Goal: Information Seeking & Learning: Learn about a topic

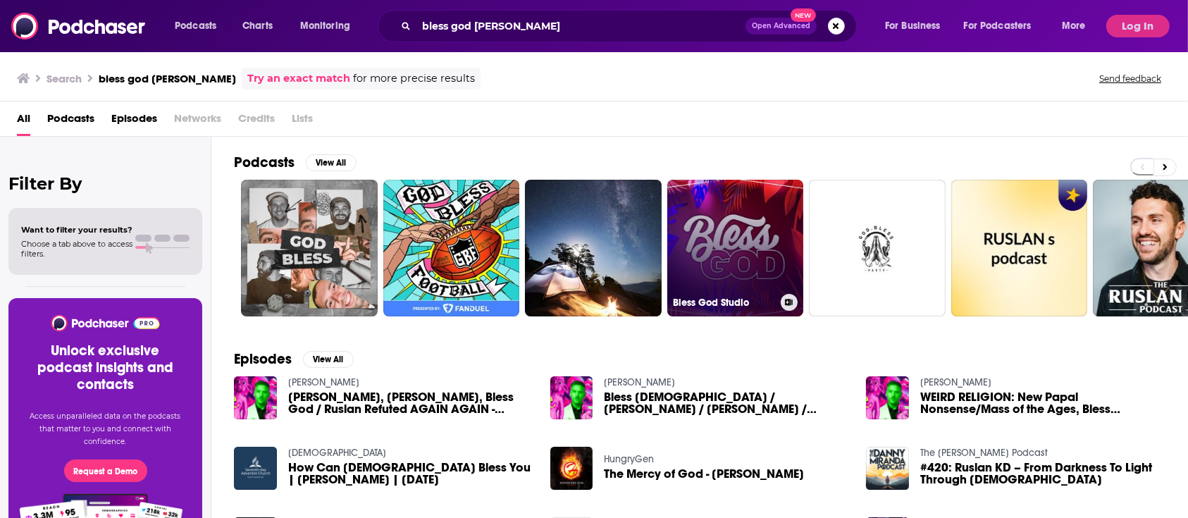
click at [704, 251] on link "Bless God Studio" at bounding box center [735, 248] width 137 height 137
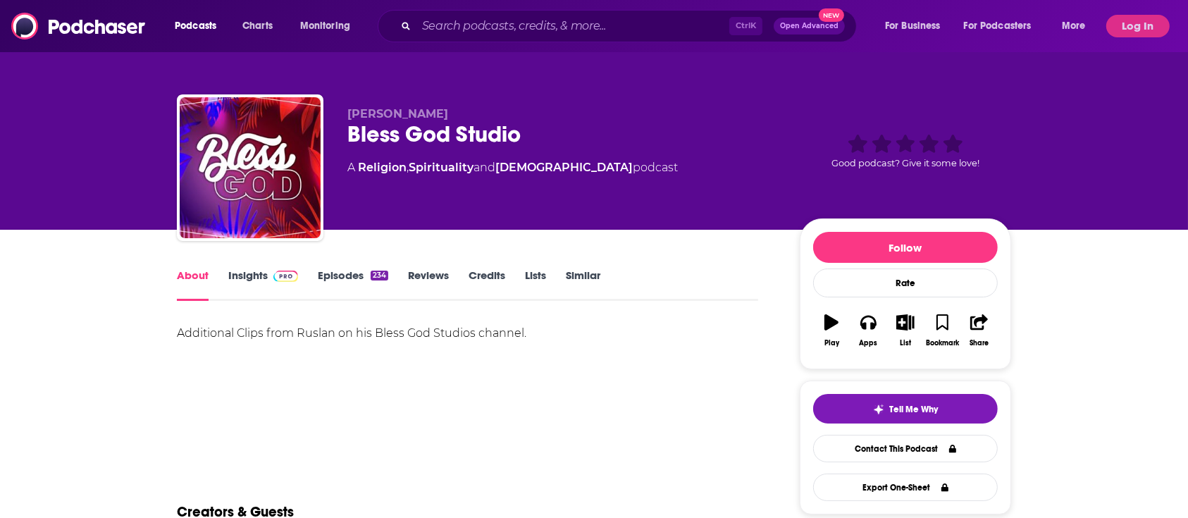
click at [267, 270] on link "Insights" at bounding box center [263, 284] width 70 height 32
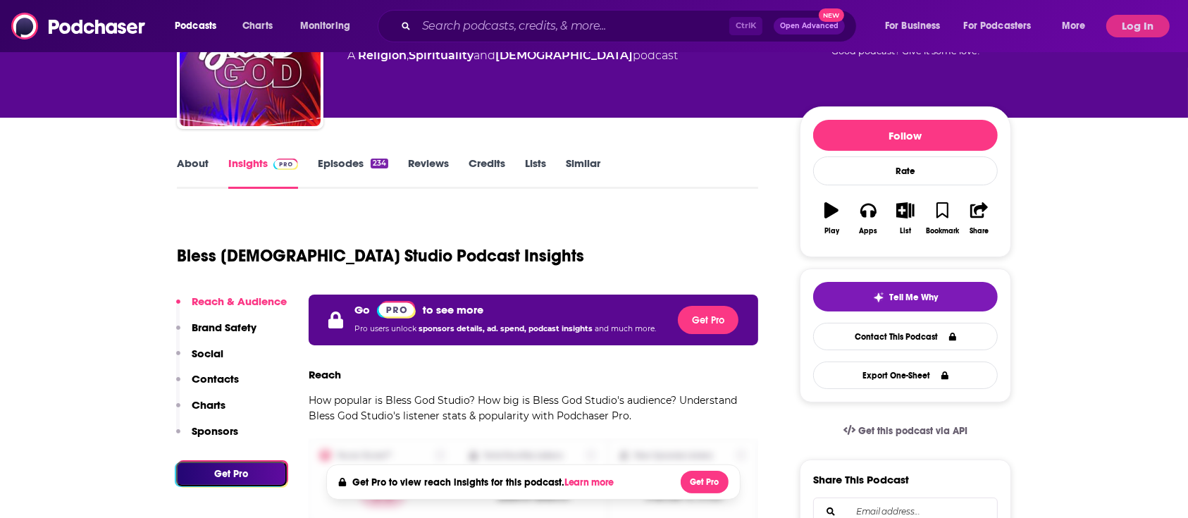
scroll to position [120, 0]
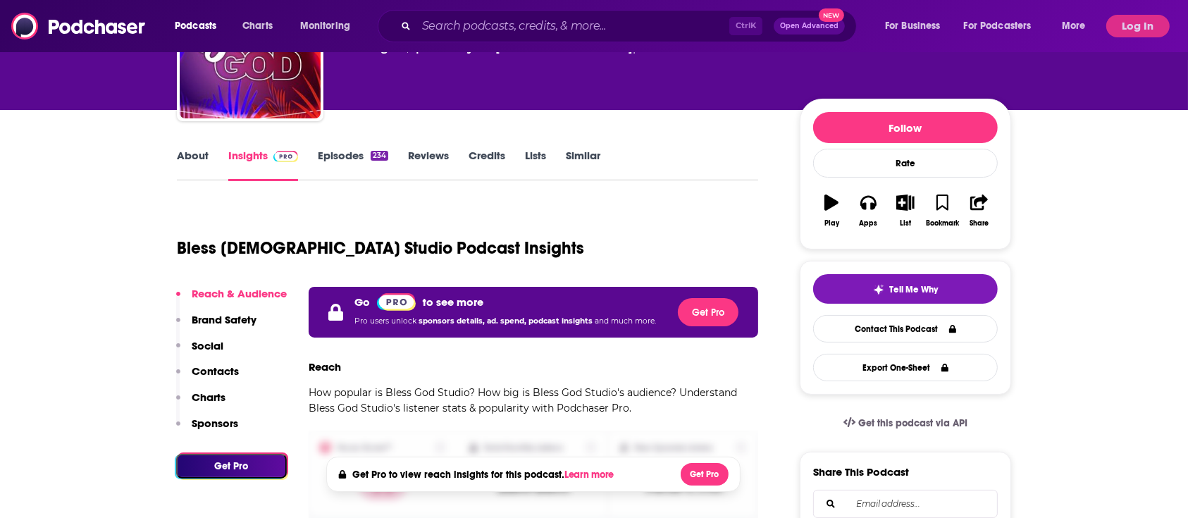
click at [1178, 31] on div "Podcasts Charts Monitoring Ctrl K Open Advanced New For Business For Podcasters…" at bounding box center [594, 26] width 1188 height 52
click at [1164, 28] on button "Log In" at bounding box center [1137, 26] width 63 height 23
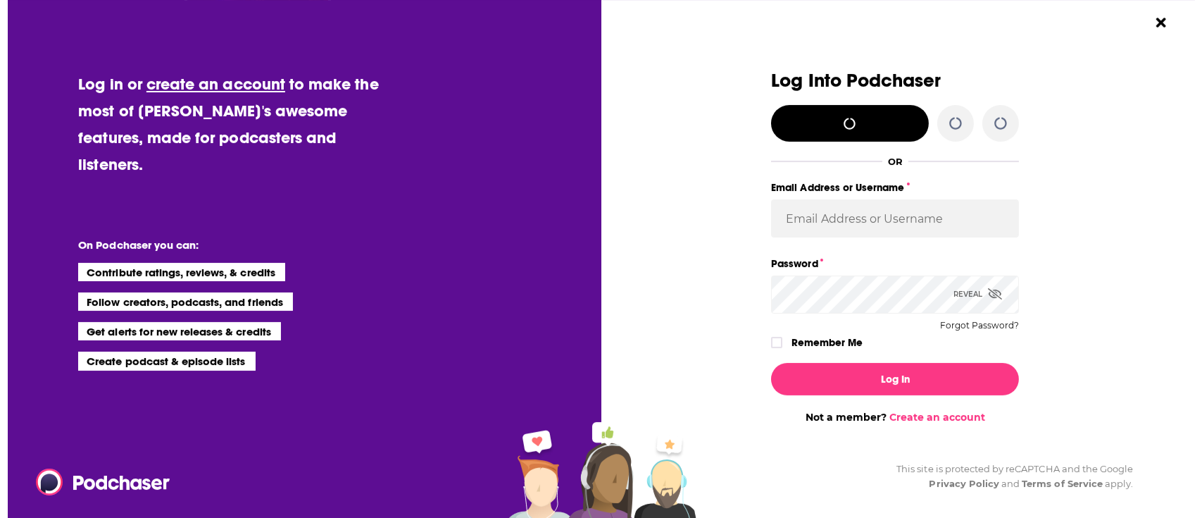
scroll to position [0, 0]
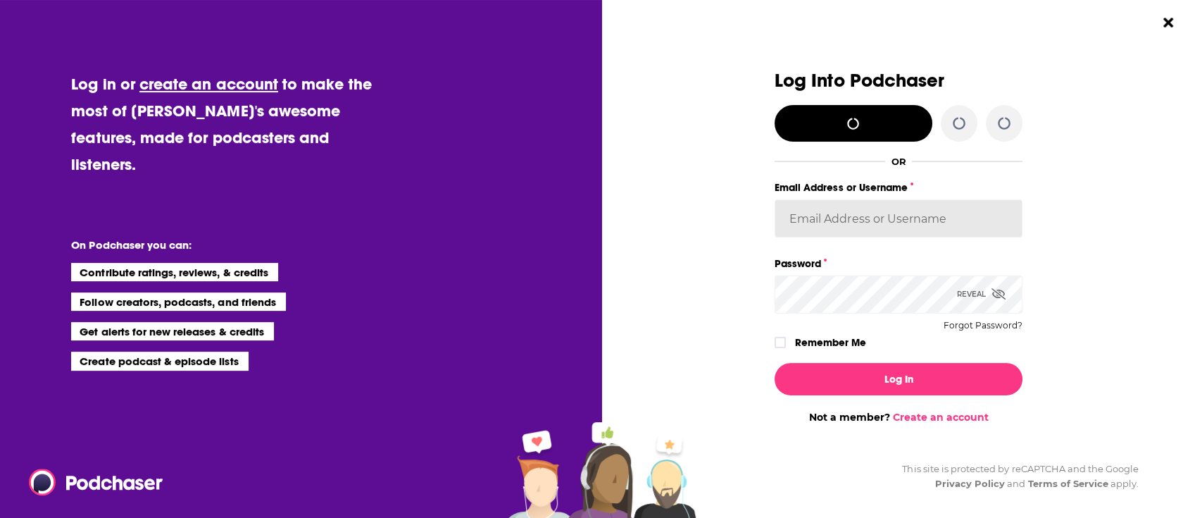
type input "[PERSON_NAME][EMAIL_ADDRESS][PERSON_NAME][DOMAIN_NAME]"
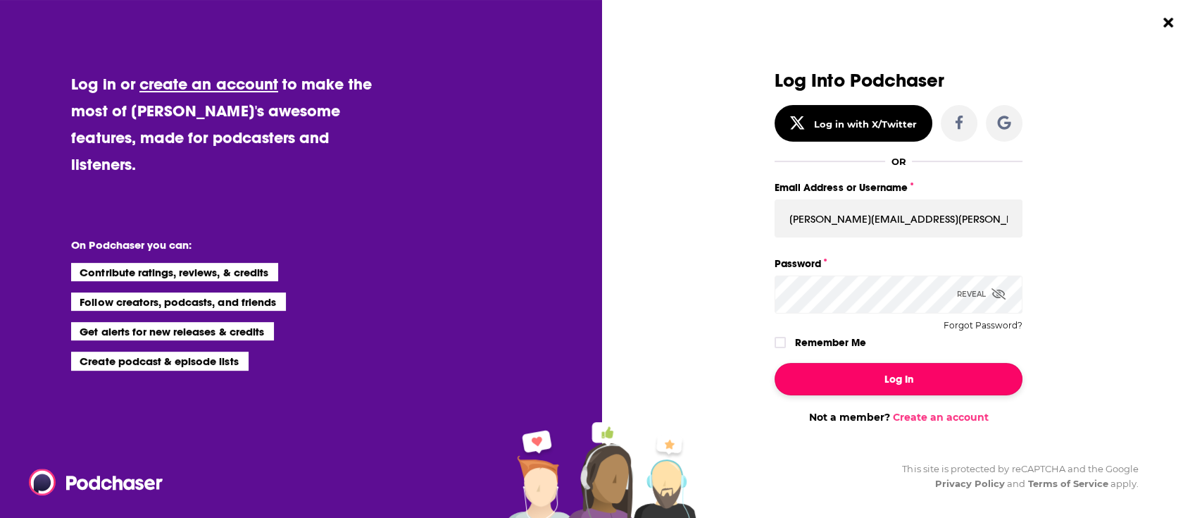
click at [924, 375] on button "Log In" at bounding box center [899, 379] width 248 height 32
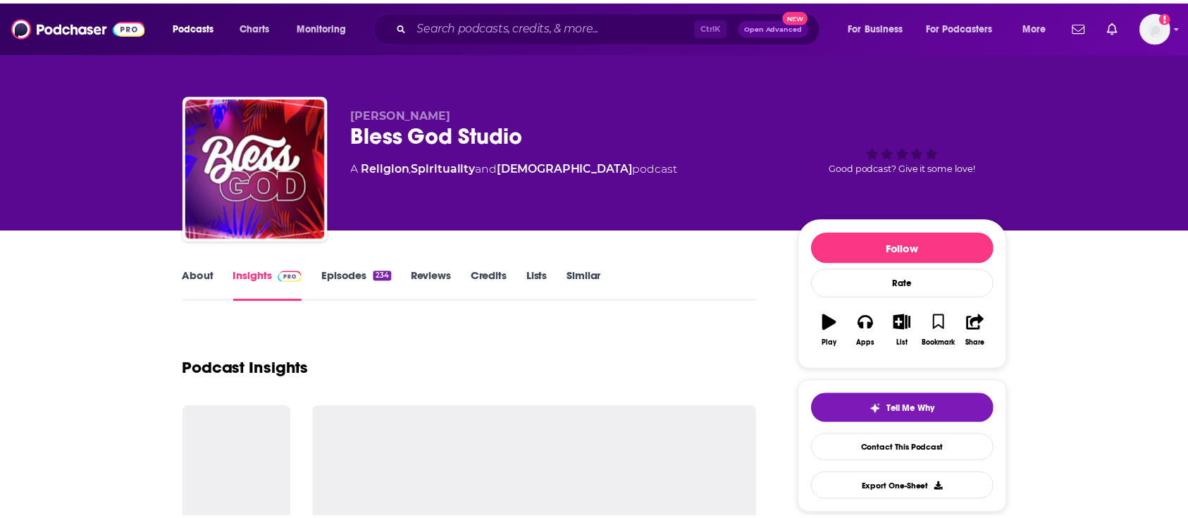
scroll to position [120, 0]
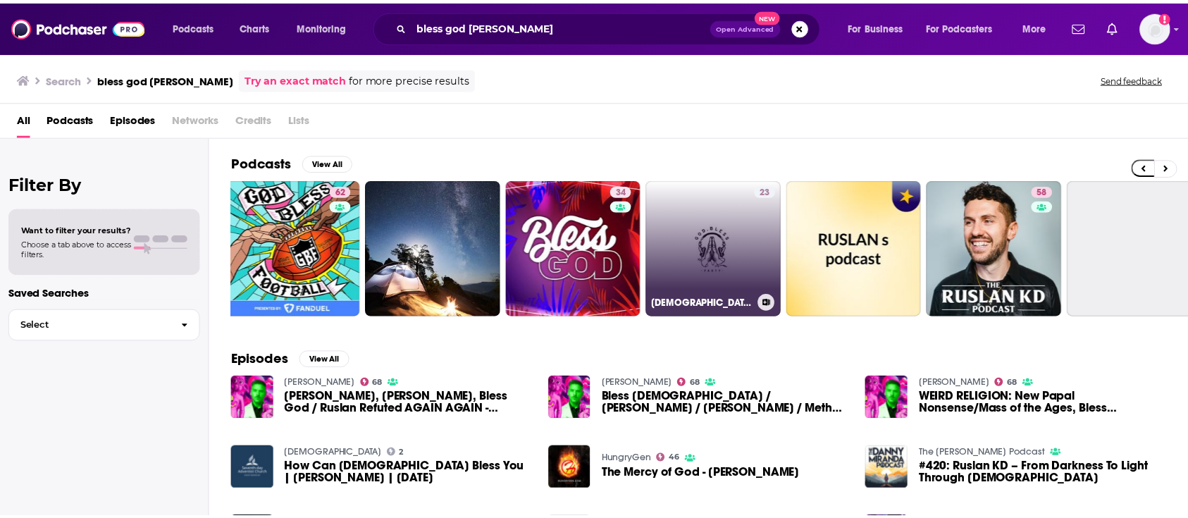
scroll to position [0, 169]
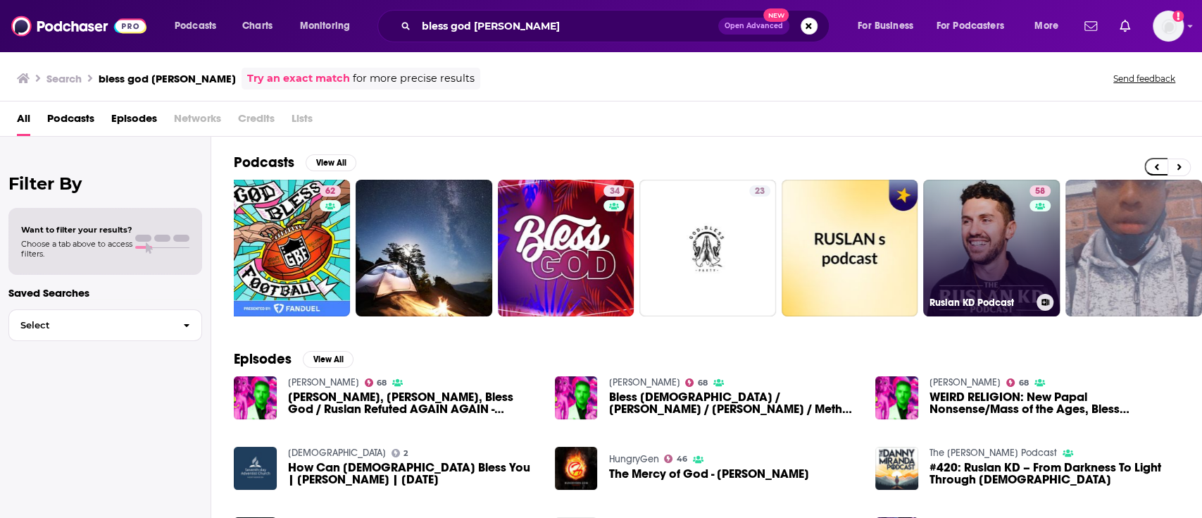
click at [992, 266] on link "58 Ruslan KD Podcast" at bounding box center [991, 248] width 137 height 137
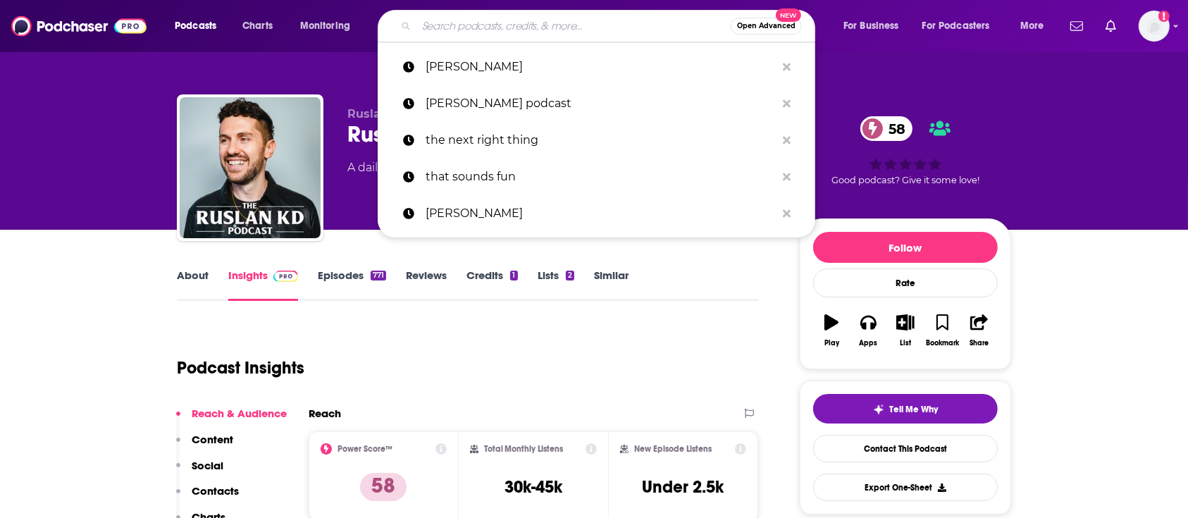
click at [611, 34] on input "Search podcasts, credits, & more..." at bounding box center [573, 26] width 314 height 23
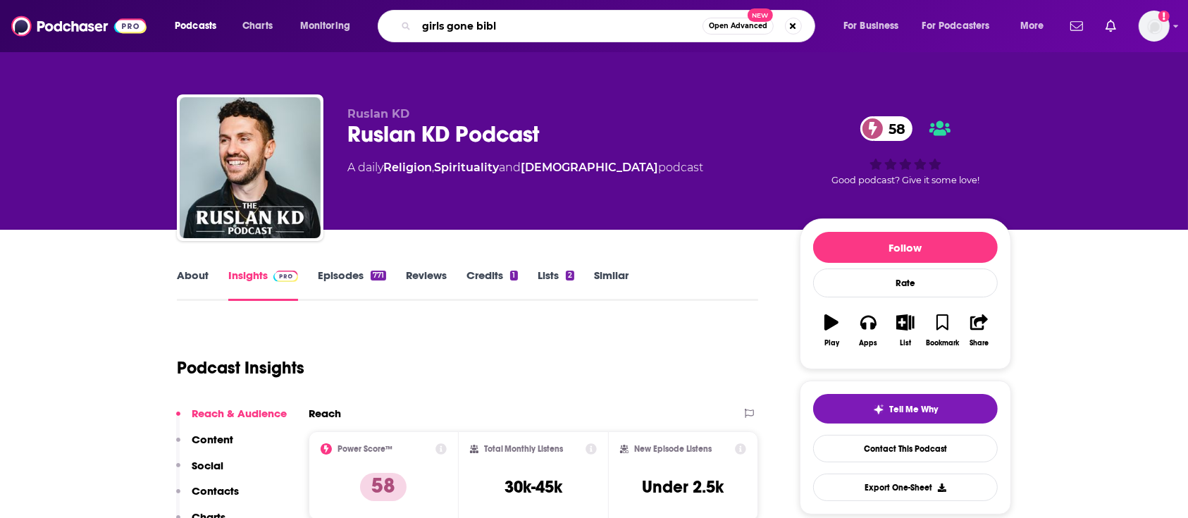
type input "girls gone [DEMOGRAPHIC_DATA]"
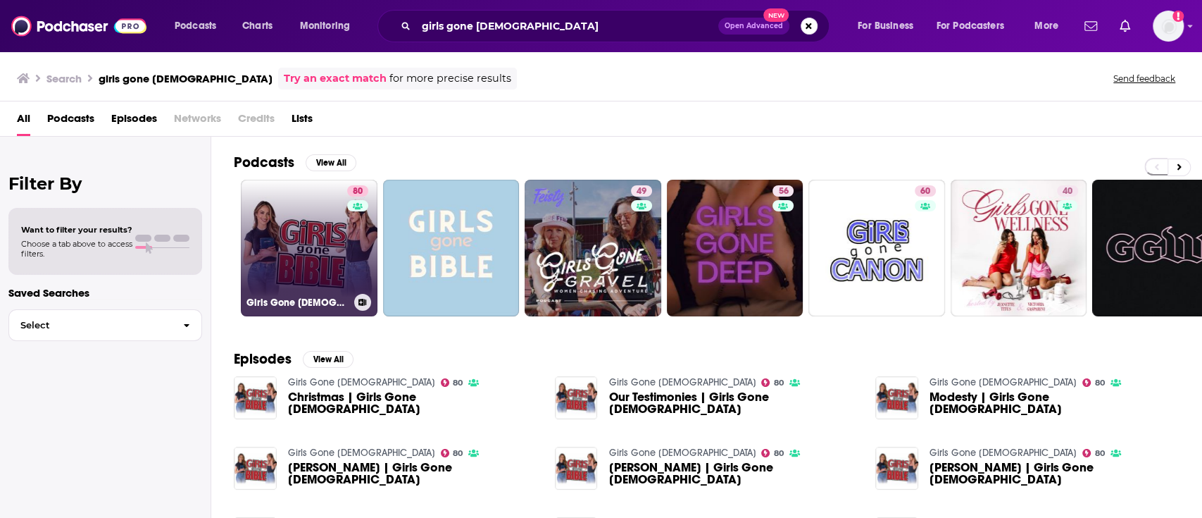
click at [347, 256] on div "80" at bounding box center [359, 239] width 25 height 108
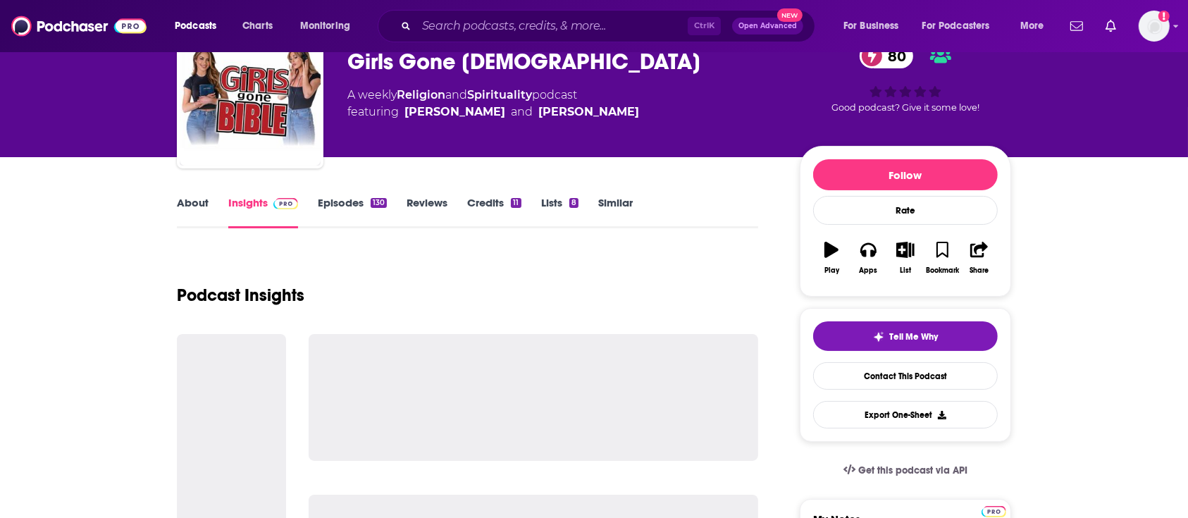
scroll to position [113, 0]
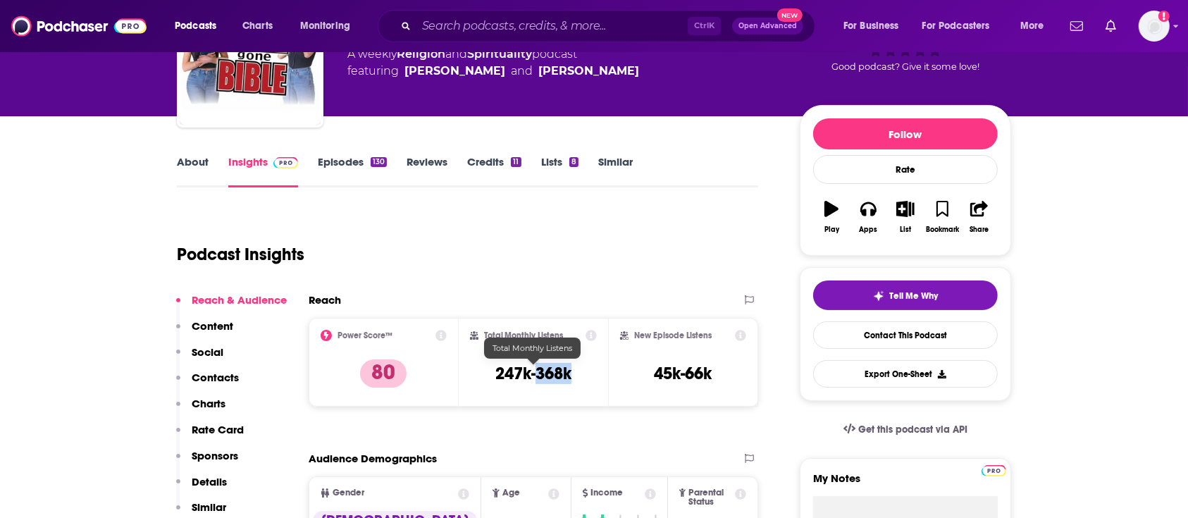
drag, startPoint x: 578, startPoint y: 371, endPoint x: 536, endPoint y: 369, distance: 41.6
click at [536, 369] on div "Total Monthly Listens 247k-368k" at bounding box center [533, 362] width 127 height 65
copy h3 "368k"
click at [569, 16] on input "Search podcasts, credits, & more..." at bounding box center [551, 26] width 271 height 23
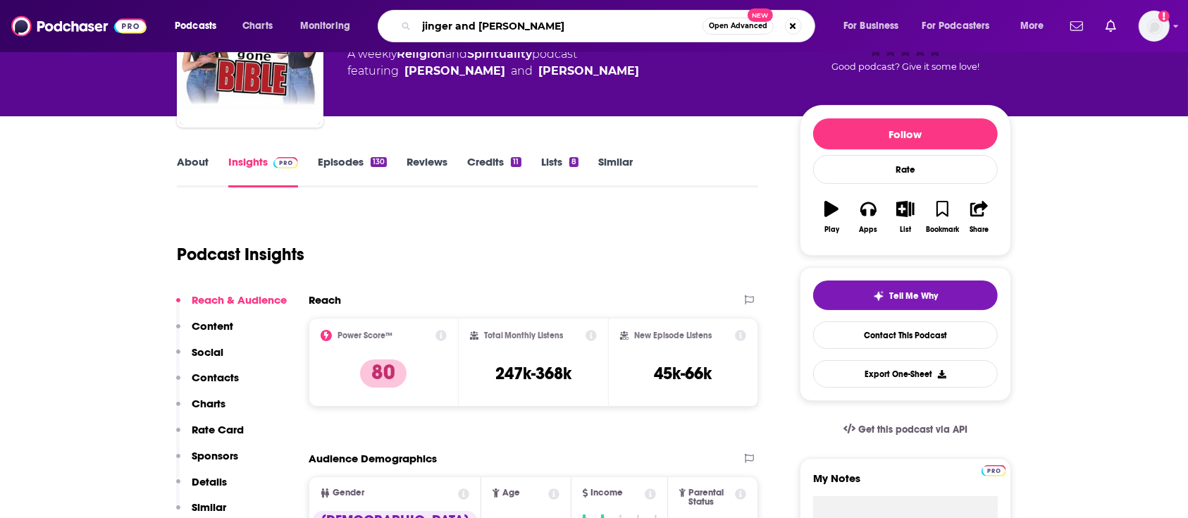
type input "jinger and [PERSON_NAME]"
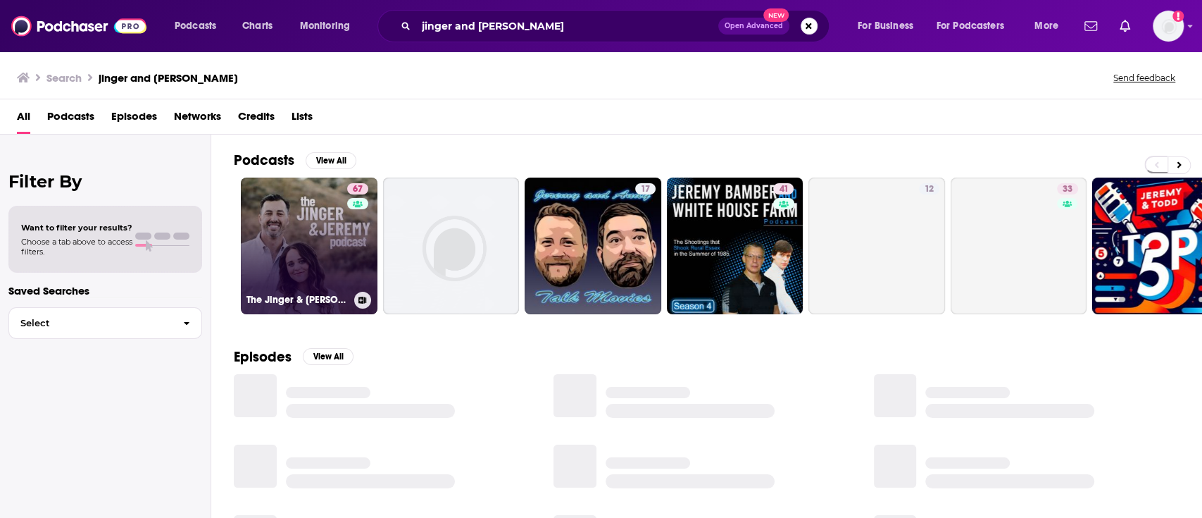
click at [344, 275] on link "67 The Jinger & [PERSON_NAME]" at bounding box center [309, 245] width 137 height 137
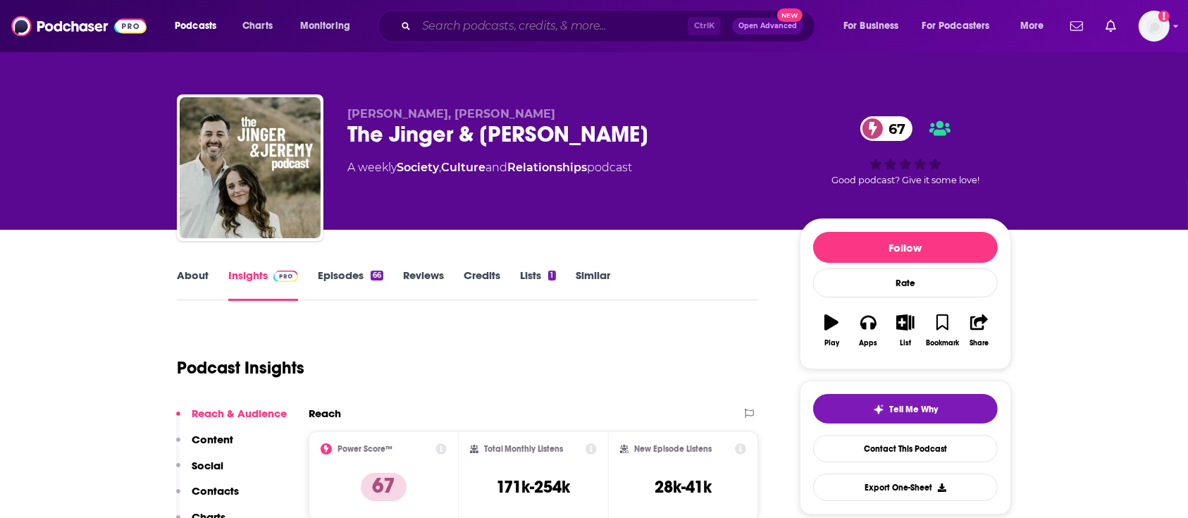
click at [552, 26] on input "Search podcasts, credits, & more..." at bounding box center [551, 26] width 271 height 23
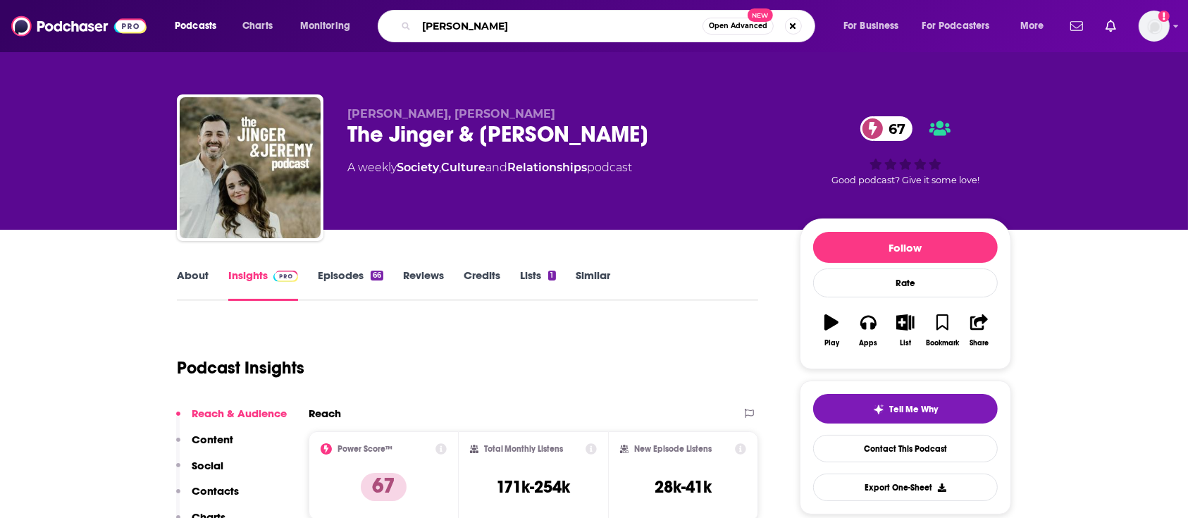
type input "[PERSON_NAME]"
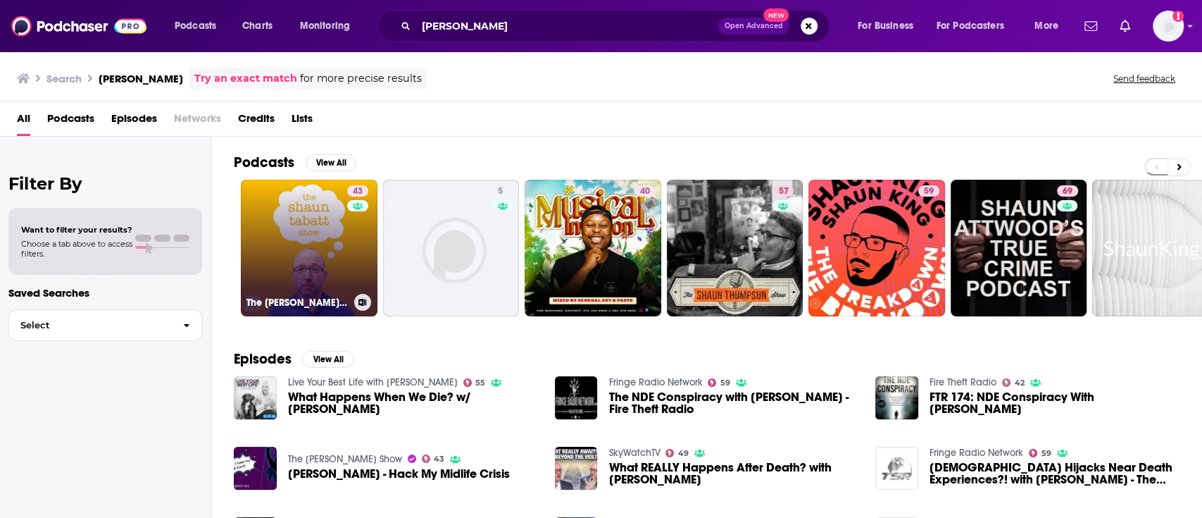
click at [356, 256] on div "43" at bounding box center [359, 239] width 25 height 108
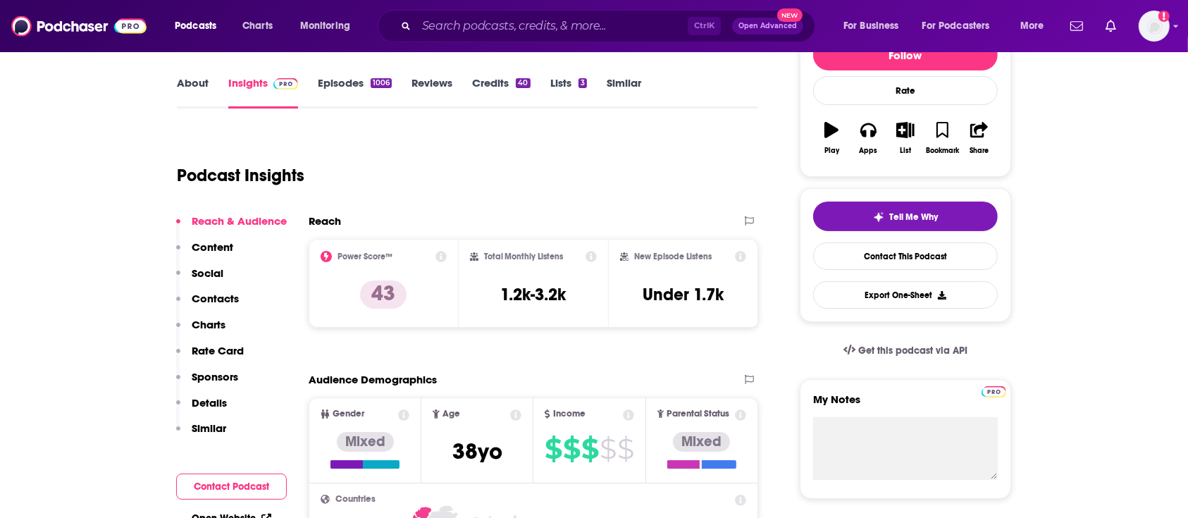
scroll to position [193, 0]
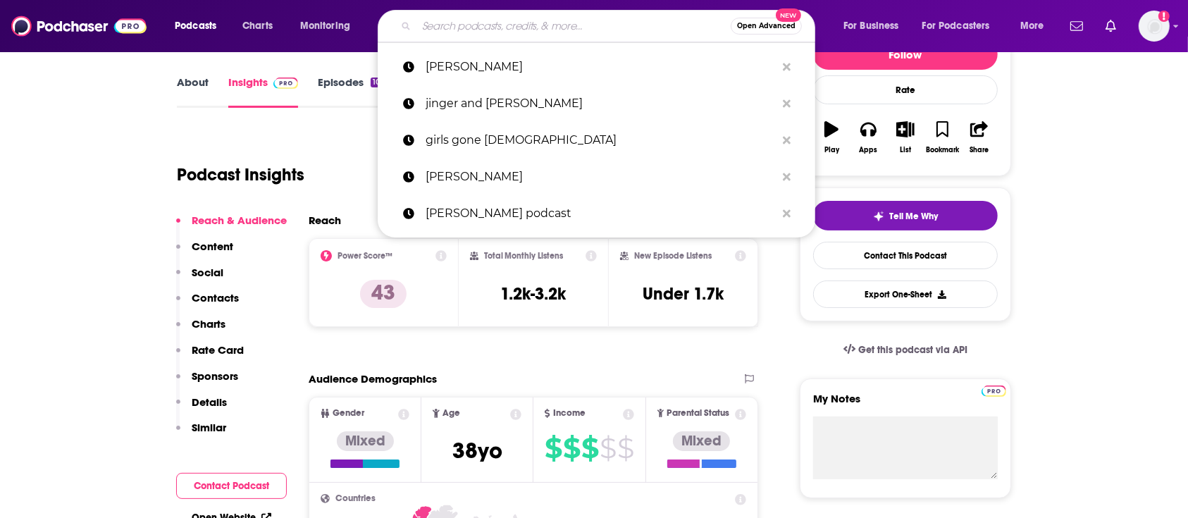
click at [554, 25] on input "Search podcasts, credits, & more..." at bounding box center [573, 26] width 314 height 23
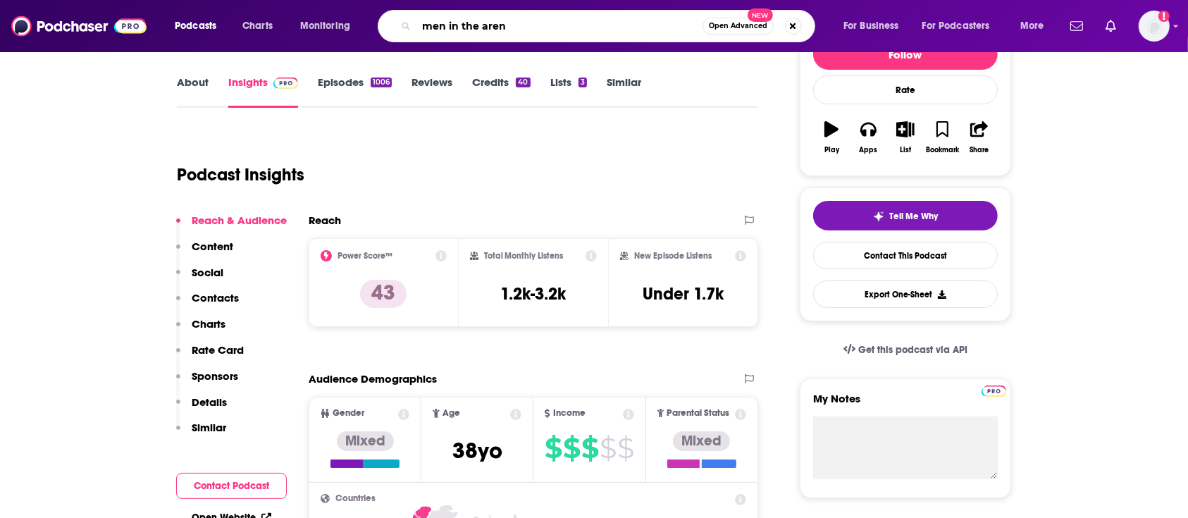
type input "men in the arena"
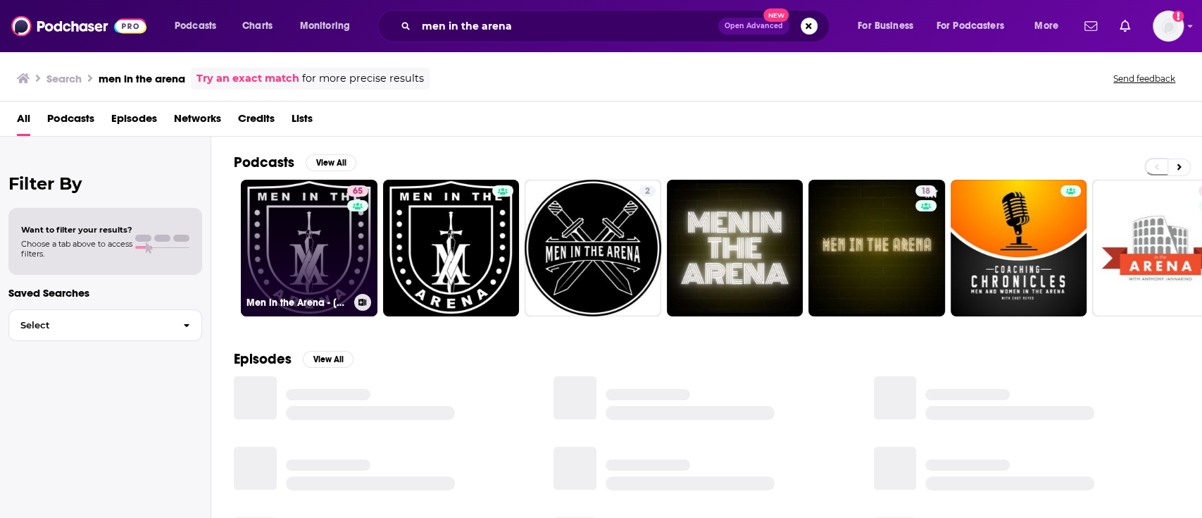
click at [343, 268] on link "65 Men in the Arena - [DEMOGRAPHIC_DATA] Men's Podcast" at bounding box center [309, 248] width 137 height 137
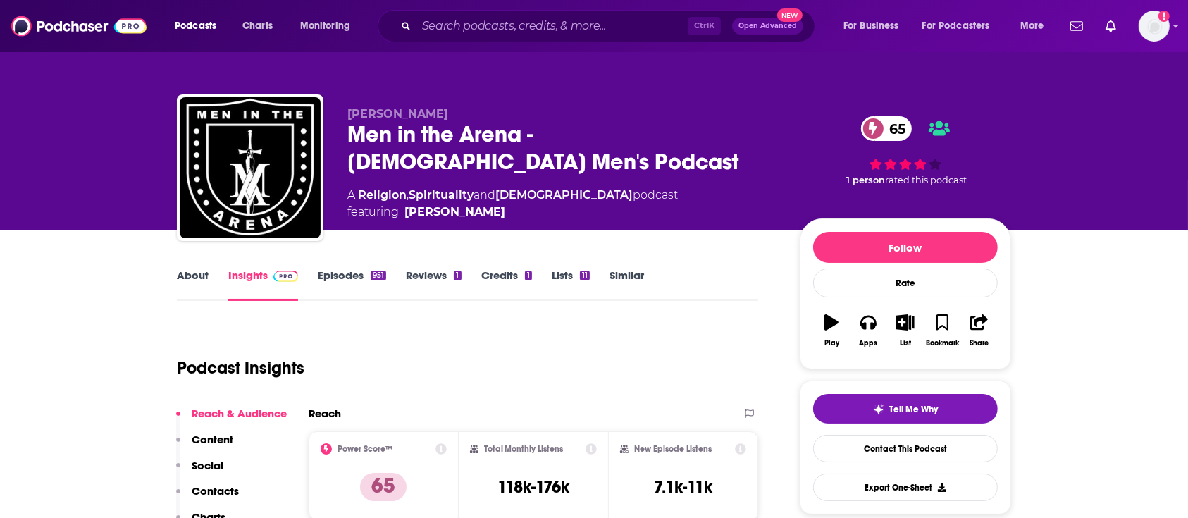
scroll to position [88, 0]
